Goal: Information Seeking & Learning: Learn about a topic

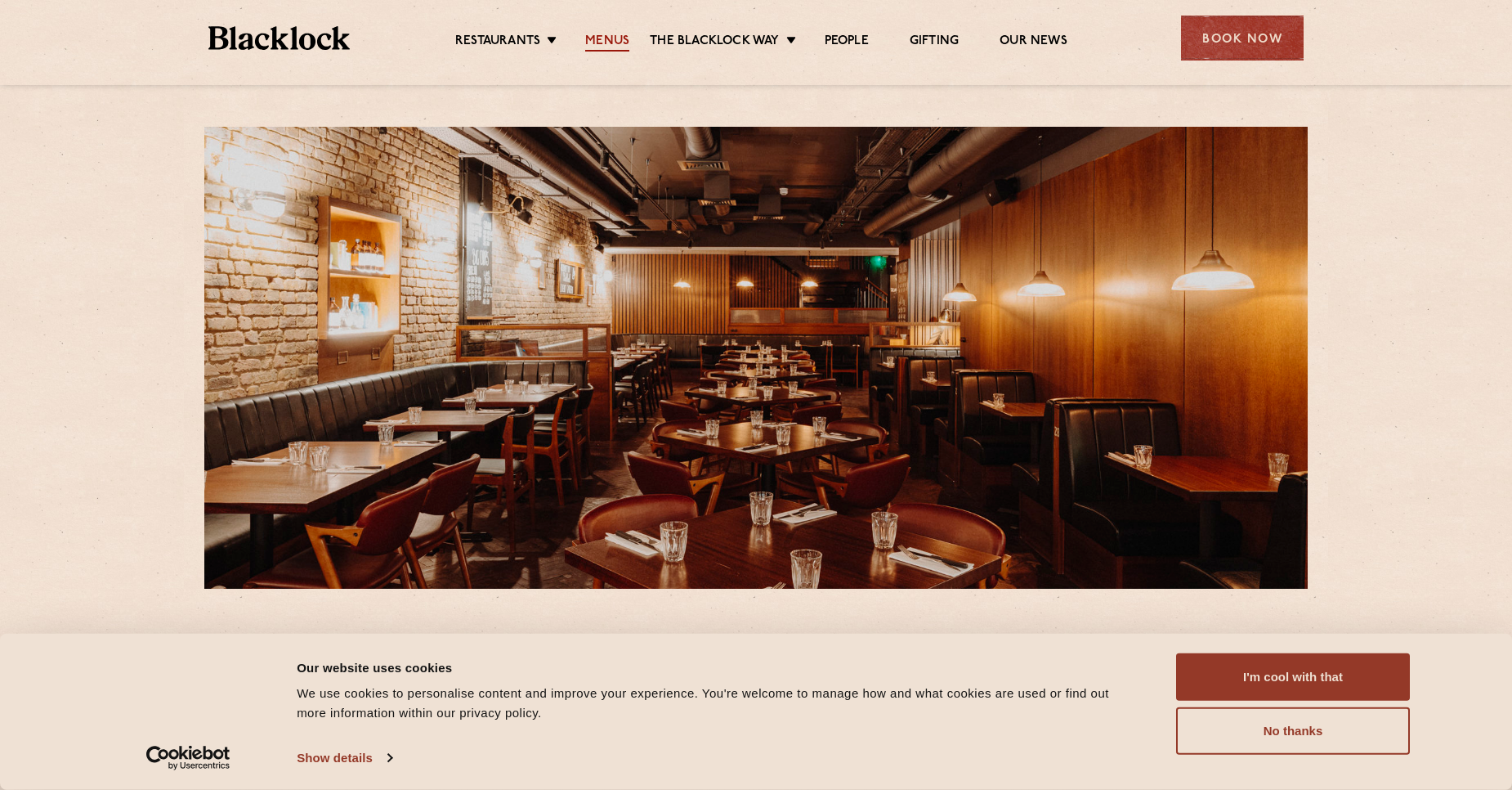
click at [602, 34] on link "Menus" at bounding box center [608, 43] width 44 height 18
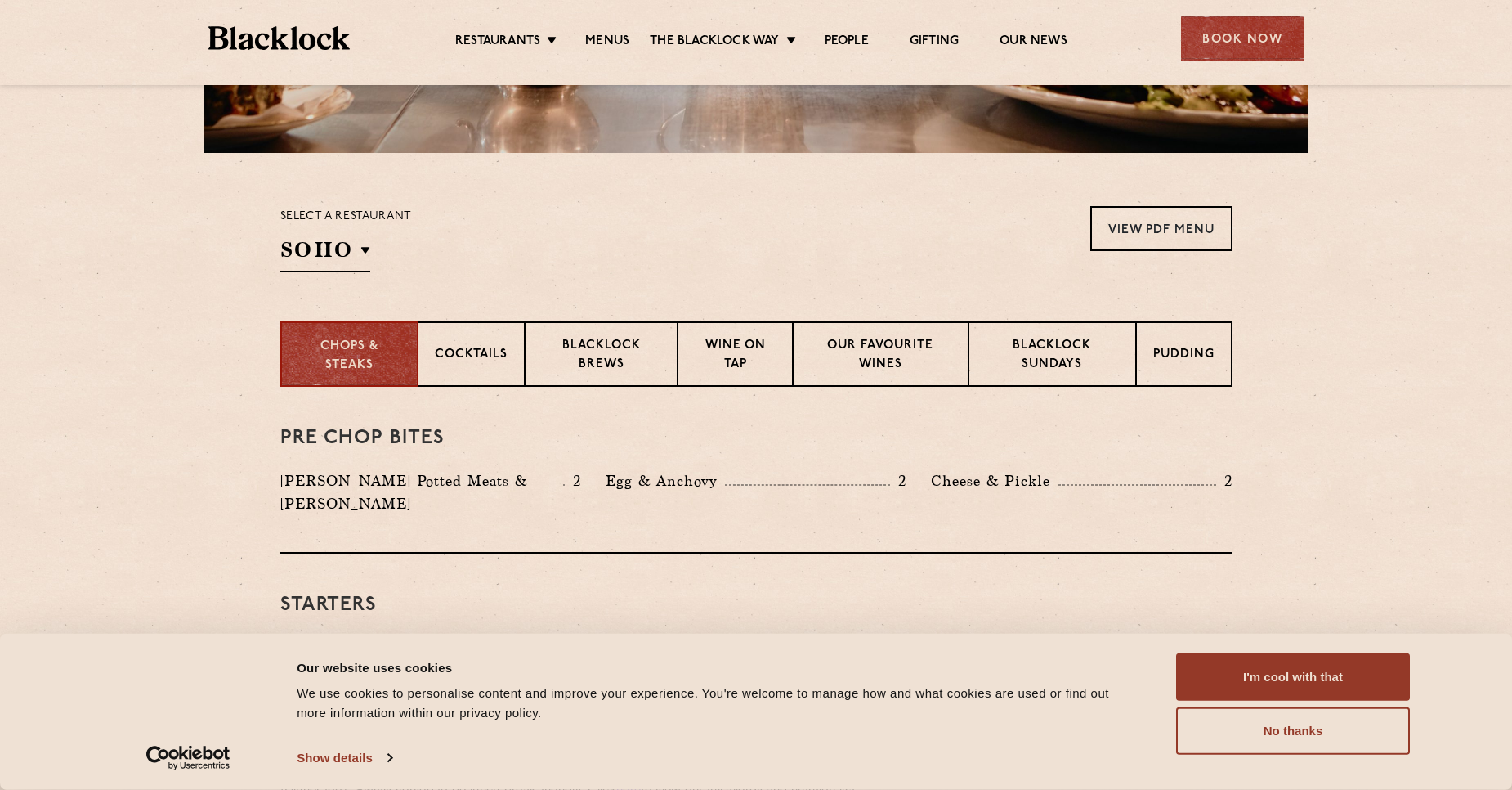
scroll to position [409, 0]
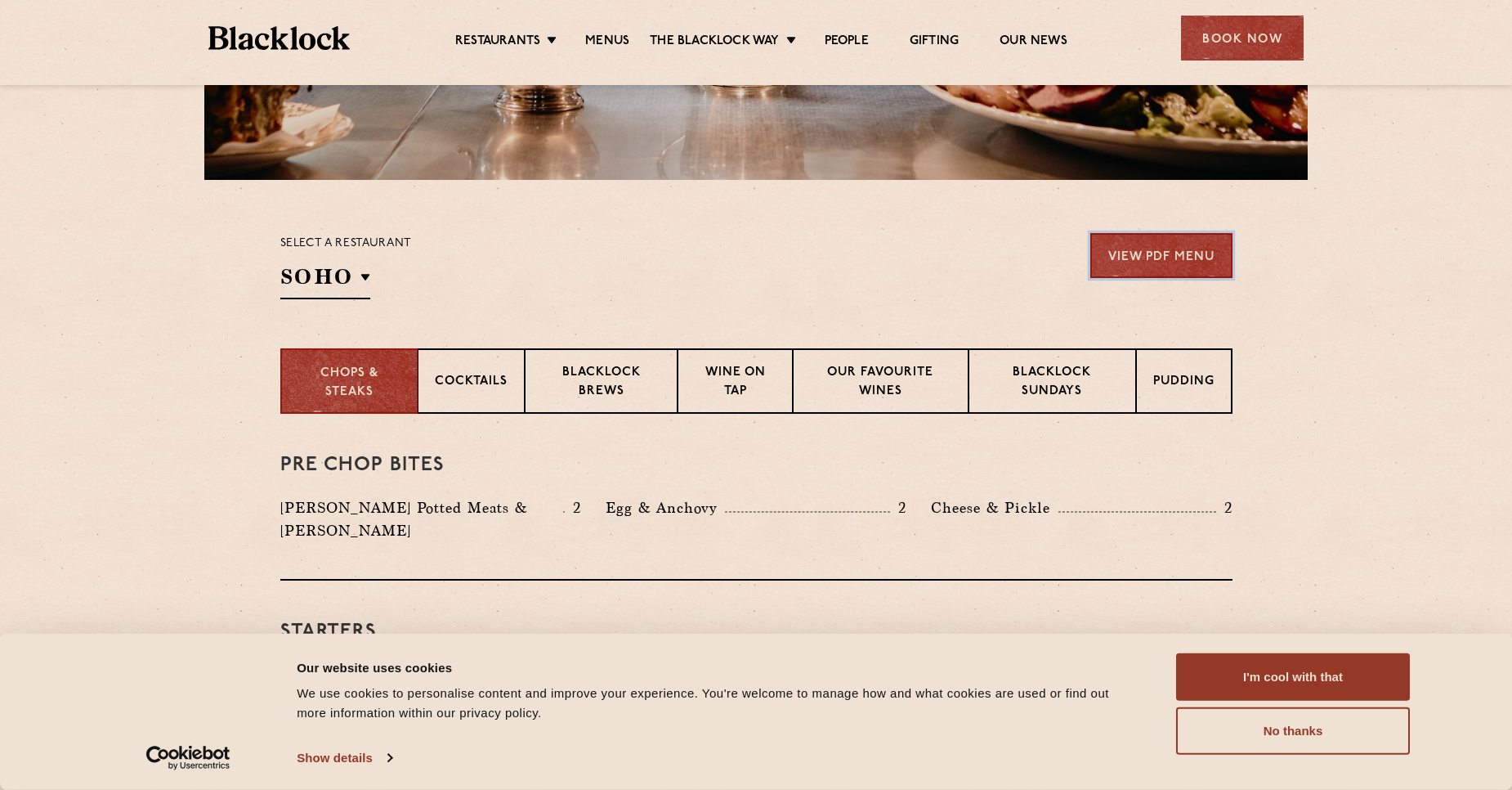
click at [1124, 268] on link "View PDF Menu" at bounding box center [1161, 255] width 142 height 45
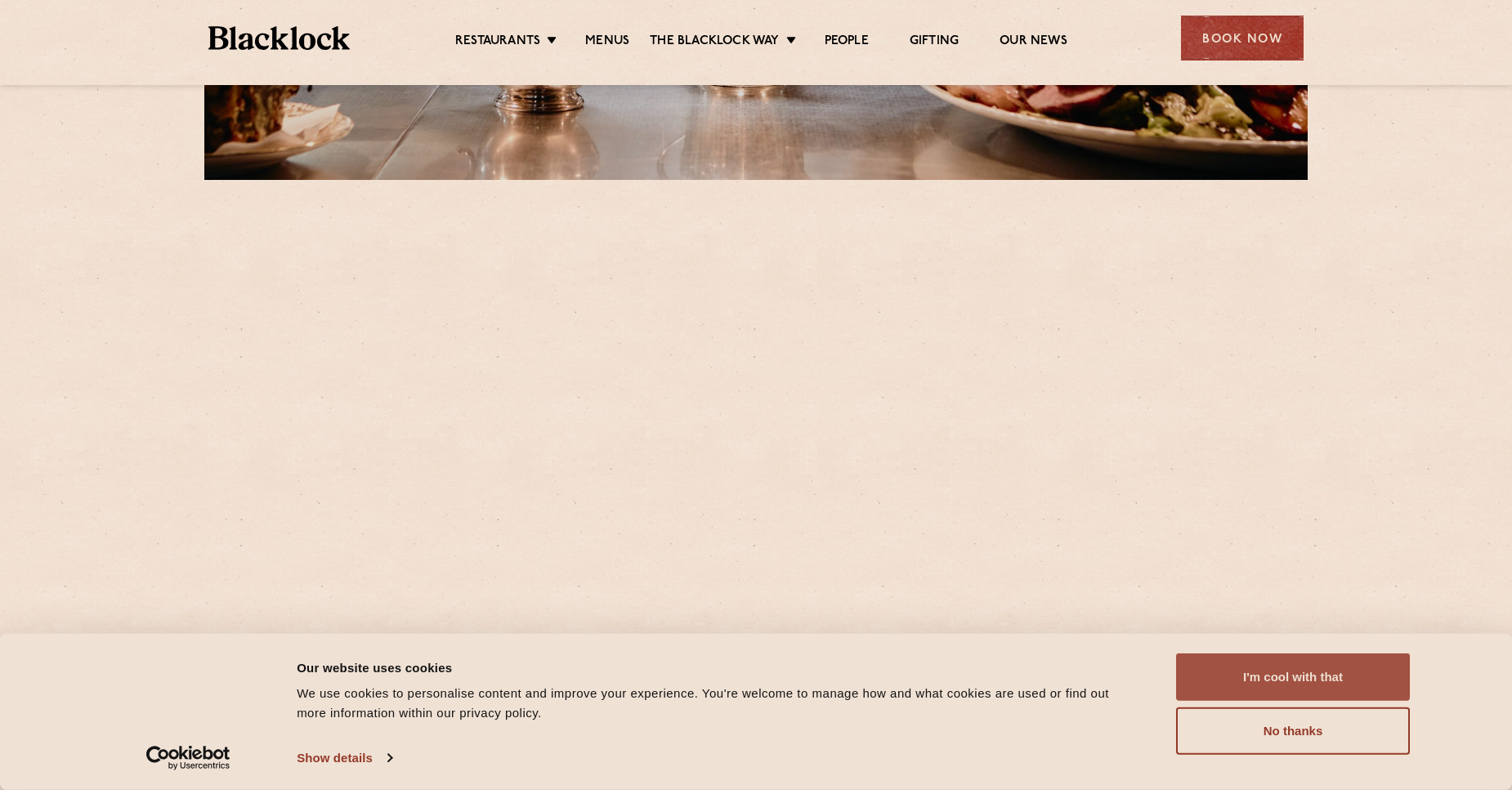
click at [1296, 670] on button "I'm cool with that" at bounding box center [1293, 676] width 234 height 47
